Goal: Use online tool/utility: Utilize a website feature to perform a specific function

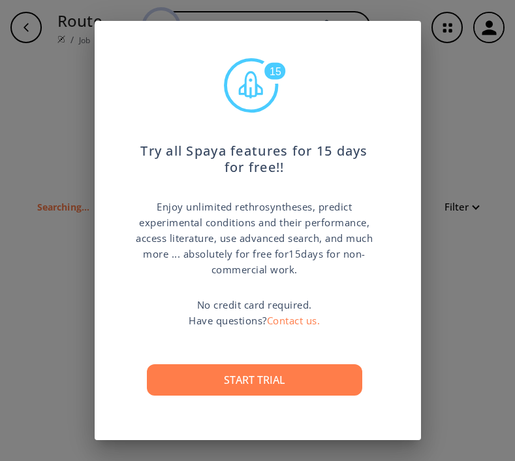
scroll to position [1, 0]
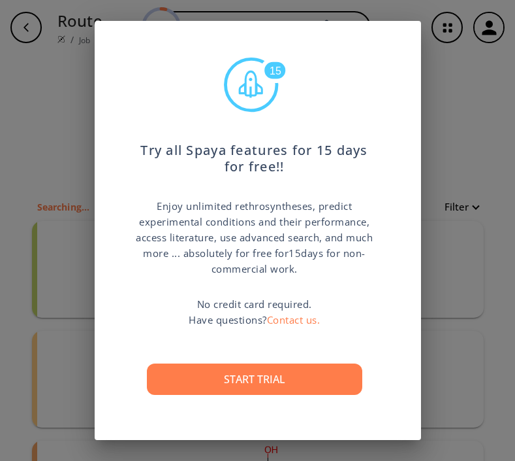
drag, startPoint x: 295, startPoint y: 384, endPoint x: 293, endPoint y: 391, distance: 7.3
click at [293, 390] on button "Start trial" at bounding box center [255, 378] width 216 height 31
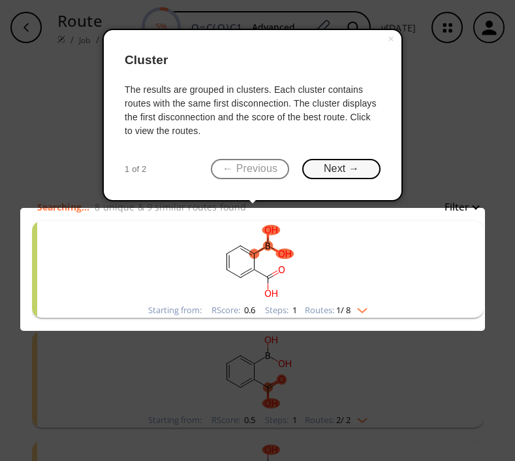
click at [354, 168] on button "Next →" at bounding box center [341, 169] width 78 height 20
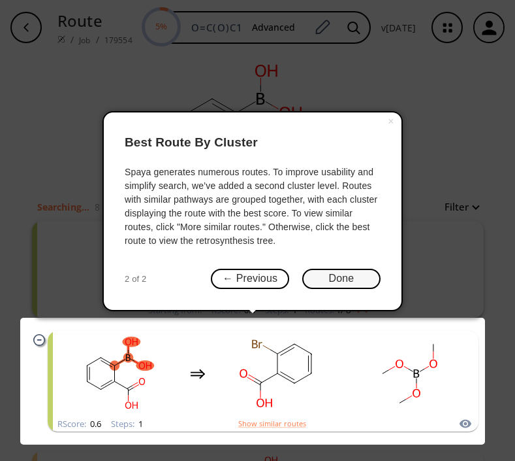
click at [357, 282] on button "Done" at bounding box center [341, 278] width 78 height 20
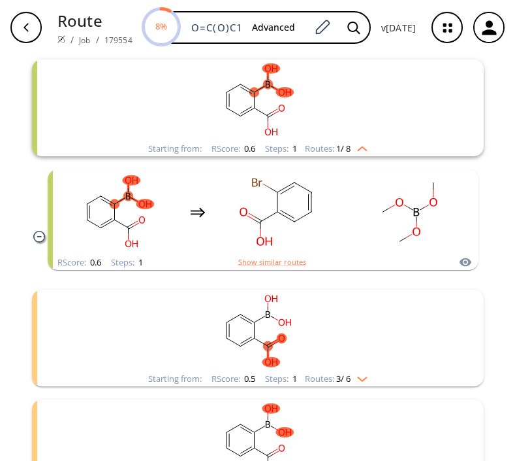
scroll to position [0, 0]
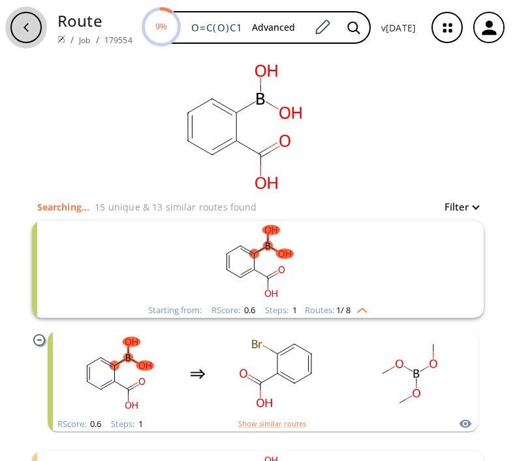
click at [27, 27] on icon "button" at bounding box center [26, 27] width 10 height 10
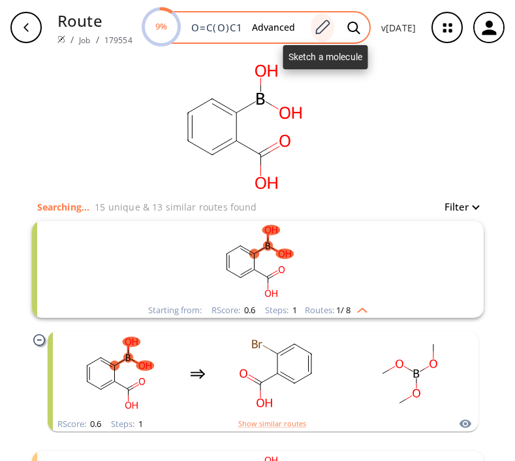
click at [331, 30] on icon at bounding box center [323, 27] width 18 height 17
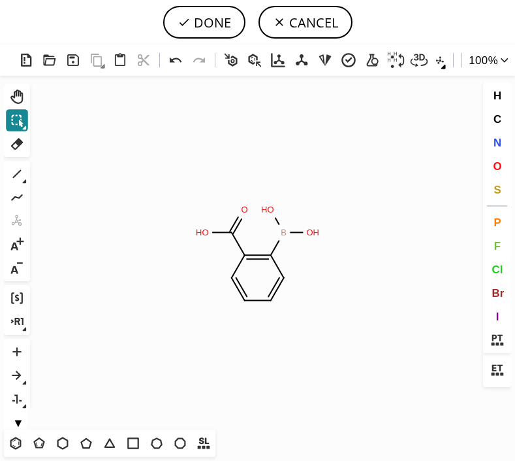
click at [18, 125] on icon at bounding box center [16, 120] width 17 height 17
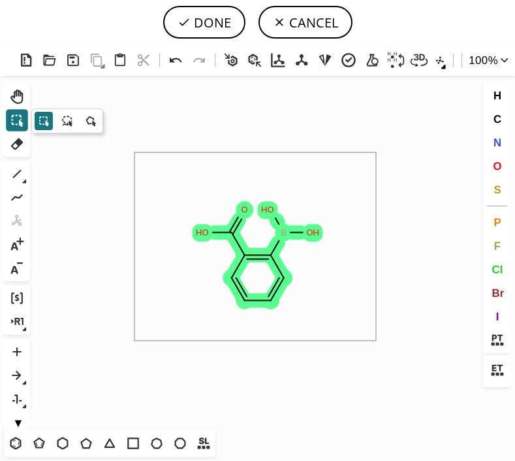
drag, startPoint x: 137, startPoint y: 156, endPoint x: 376, endPoint y: 340, distance: 301.8
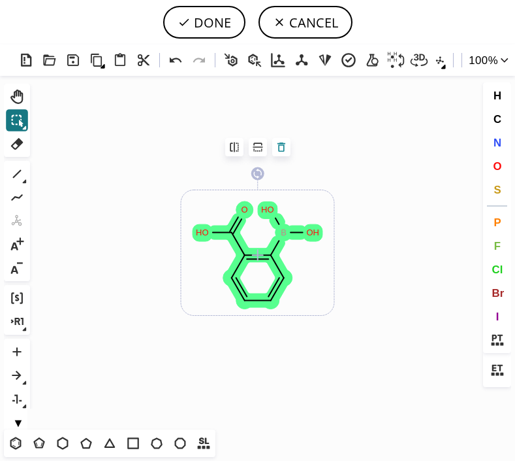
click at [281, 148] on icon at bounding box center [281, 146] width 13 height 13
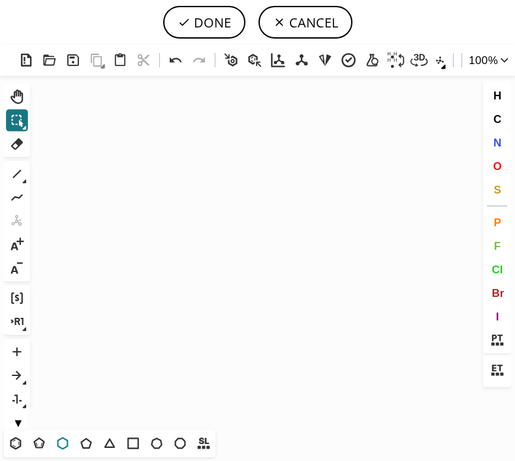
click at [63, 440] on icon at bounding box center [62, 442] width 17 height 17
click at [270, 234] on icon "Created with [PERSON_NAME] 2.3.0" at bounding box center [257, 252] width 445 height 353
click at [16, 176] on icon at bounding box center [16, 173] width 17 height 17
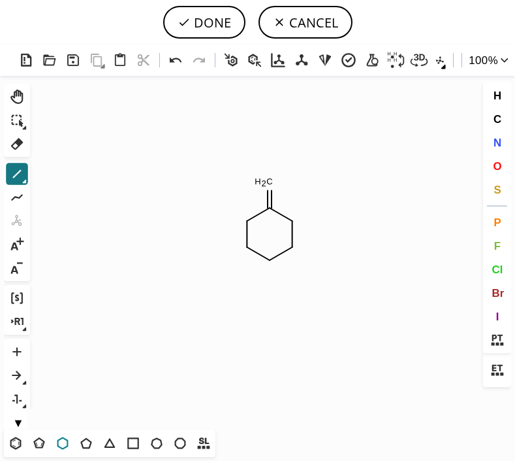
click at [65, 438] on icon at bounding box center [62, 442] width 11 height 12
click at [14, 172] on icon at bounding box center [16, 173] width 17 height 17
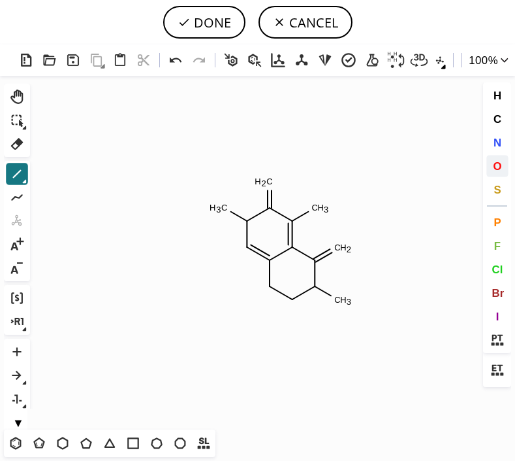
click at [504, 172] on button "O" at bounding box center [498, 166] width 22 height 22
click at [317, 211] on tspan "O" at bounding box center [317, 211] width 7 height 10
click at [263, 186] on tspan "O" at bounding box center [262, 186] width 7 height 10
click at [338, 245] on tspan "O" at bounding box center [337, 245] width 7 height 10
click at [498, 146] on span "N" at bounding box center [497, 142] width 8 height 12
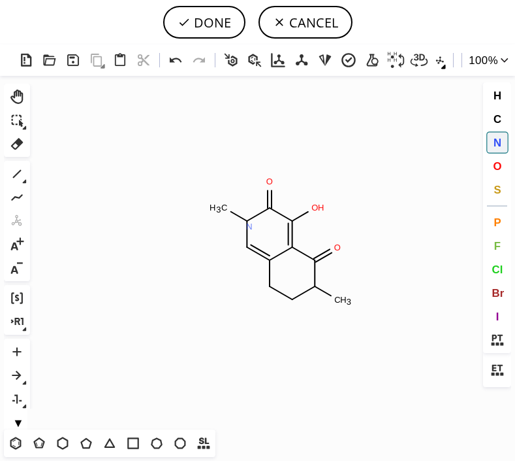
click at [250, 226] on tspan "N" at bounding box center [249, 226] width 7 height 10
click at [315, 286] on tspan "N" at bounding box center [315, 287] width 7 height 10
drag, startPoint x: 244, startPoint y: 248, endPoint x: 197, endPoint y: 270, distance: 52.6
click at [197, 270] on icon "Created with [PERSON_NAME] 2.3.0 N O N O C H 3 C H 3 O H N H 2 N" at bounding box center [257, 252] width 445 height 353
click at [16, 175] on icon at bounding box center [17, 174] width 8 height 8
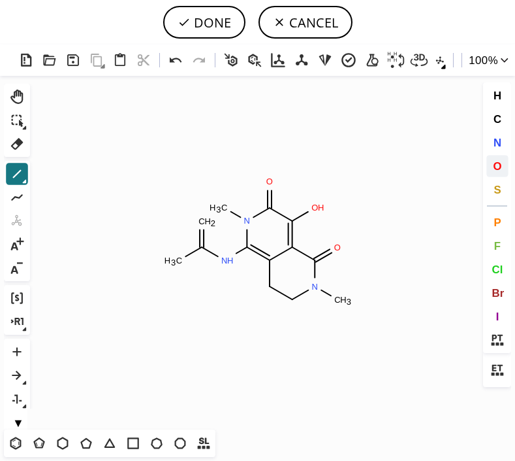
click at [502, 162] on span "O" at bounding box center [497, 165] width 8 height 12
click at [205, 226] on tspan "O" at bounding box center [205, 226] width 7 height 10
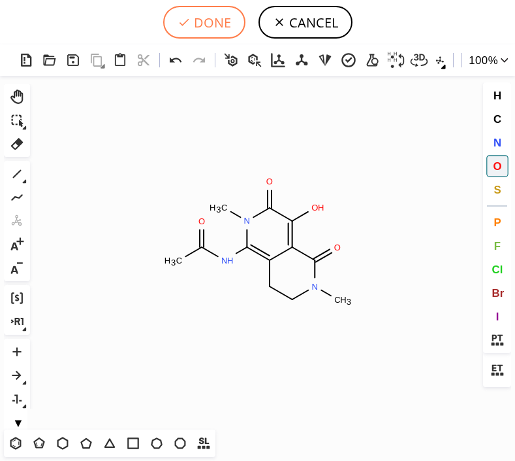
click at [208, 25] on button "DONE" at bounding box center [204, 22] width 82 height 33
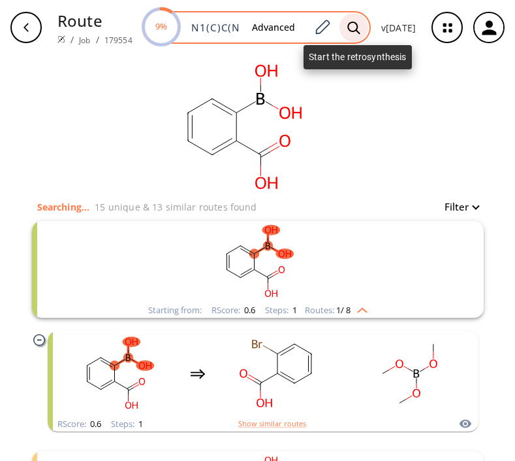
click at [351, 25] on div at bounding box center [354, 27] width 29 height 29
click at [356, 27] on icon at bounding box center [353, 28] width 13 height 14
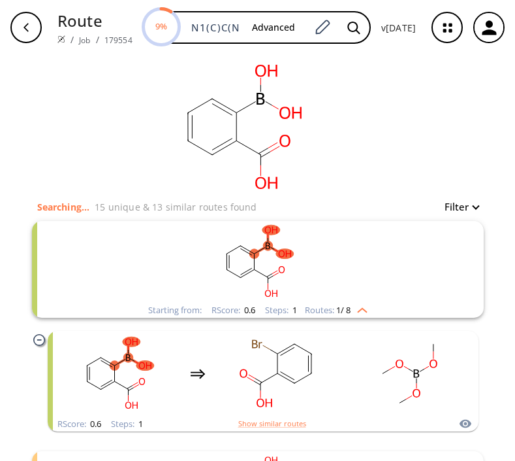
click at [463, 206] on button "Filter" at bounding box center [458, 207] width 42 height 10
click at [463, 206] on div at bounding box center [257, 230] width 515 height 461
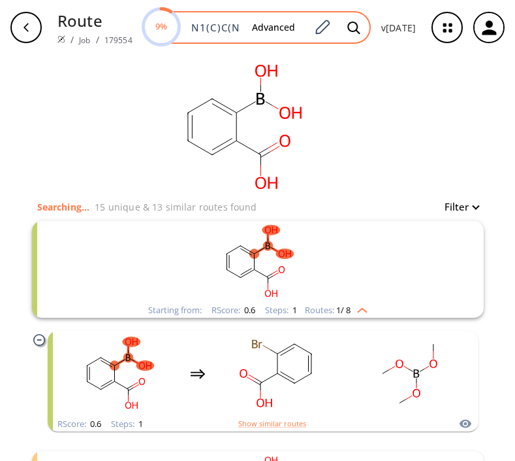
click at [237, 31] on input "N1(C)C(NC(=O)C)=C2CCN(C)C(=O)C2=C(O)C1=O" at bounding box center [213, 27] width 58 height 13
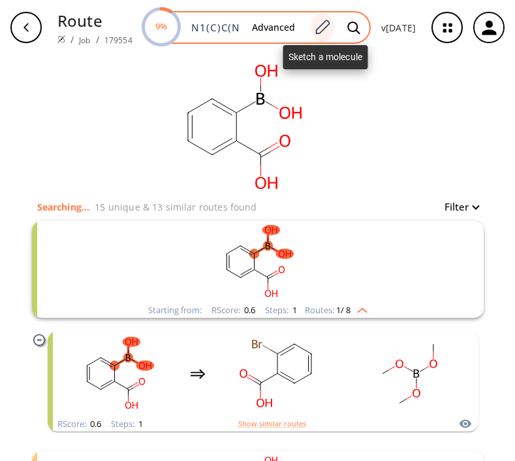
click at [322, 24] on icon at bounding box center [323, 27] width 18 height 17
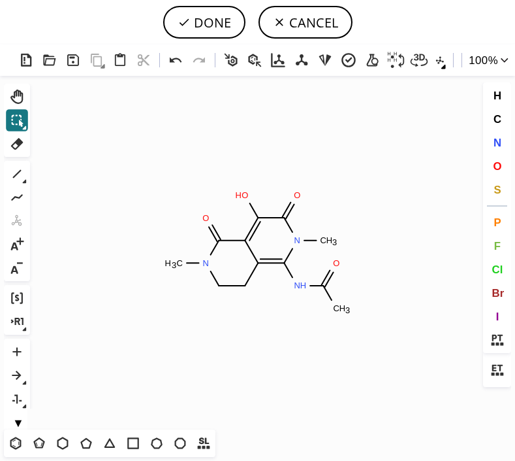
click at [202, 23] on button "DONE" at bounding box center [204, 22] width 82 height 33
type input "N1(C(=O)C(O)=C2C(CCN(C2=O)C)=C1NC(C)=O)C"
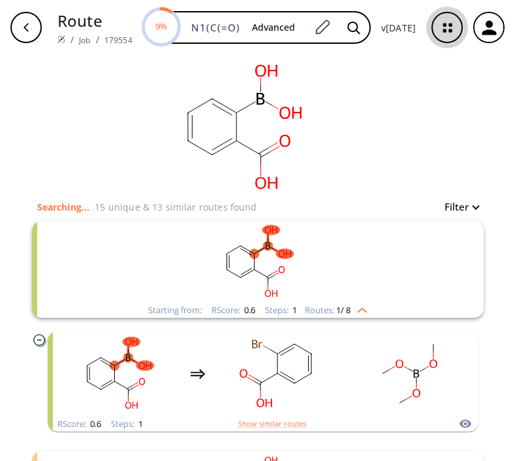
click at [444, 30] on icon "button" at bounding box center [448, 28] width 8 height 8
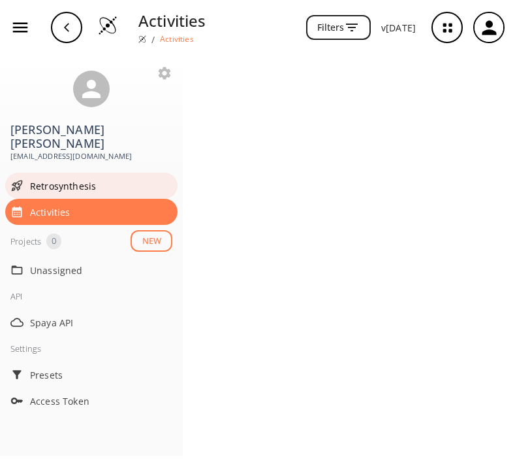
click at [66, 179] on span "Retrosynthesis" at bounding box center [101, 186] width 142 height 14
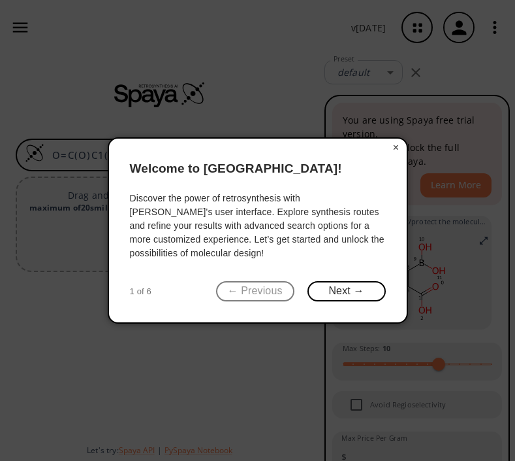
click at [397, 143] on button "×" at bounding box center [396, 147] width 21 height 18
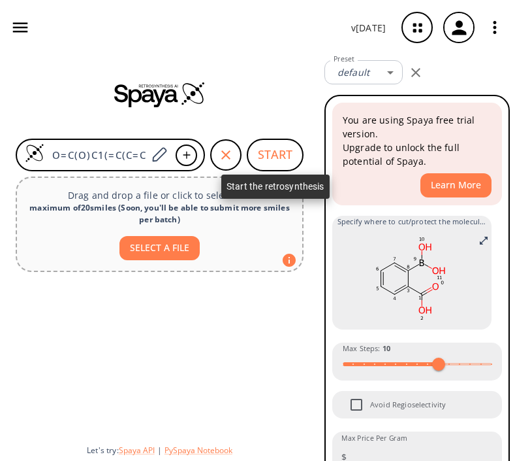
click at [284, 149] on button "START" at bounding box center [275, 154] width 57 height 33
click at [270, 154] on button "START" at bounding box center [275, 154] width 57 height 33
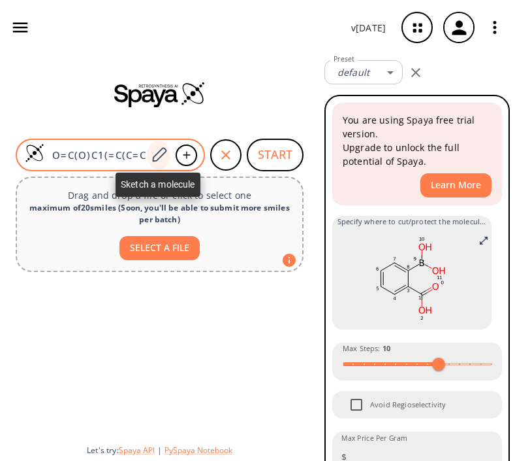
click at [156, 155] on icon at bounding box center [159, 154] width 18 height 17
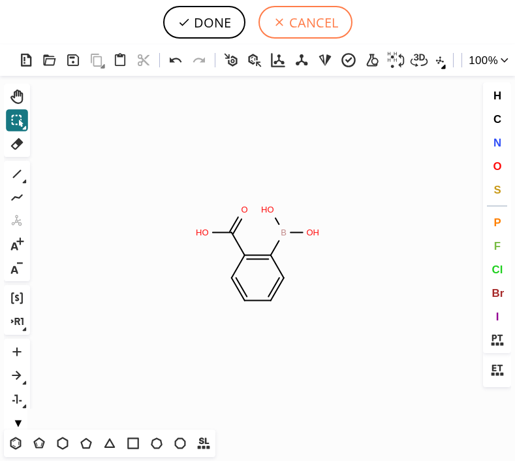
click at [306, 24] on button "CANCEL" at bounding box center [306, 22] width 94 height 33
